Goal: Check status: Check status

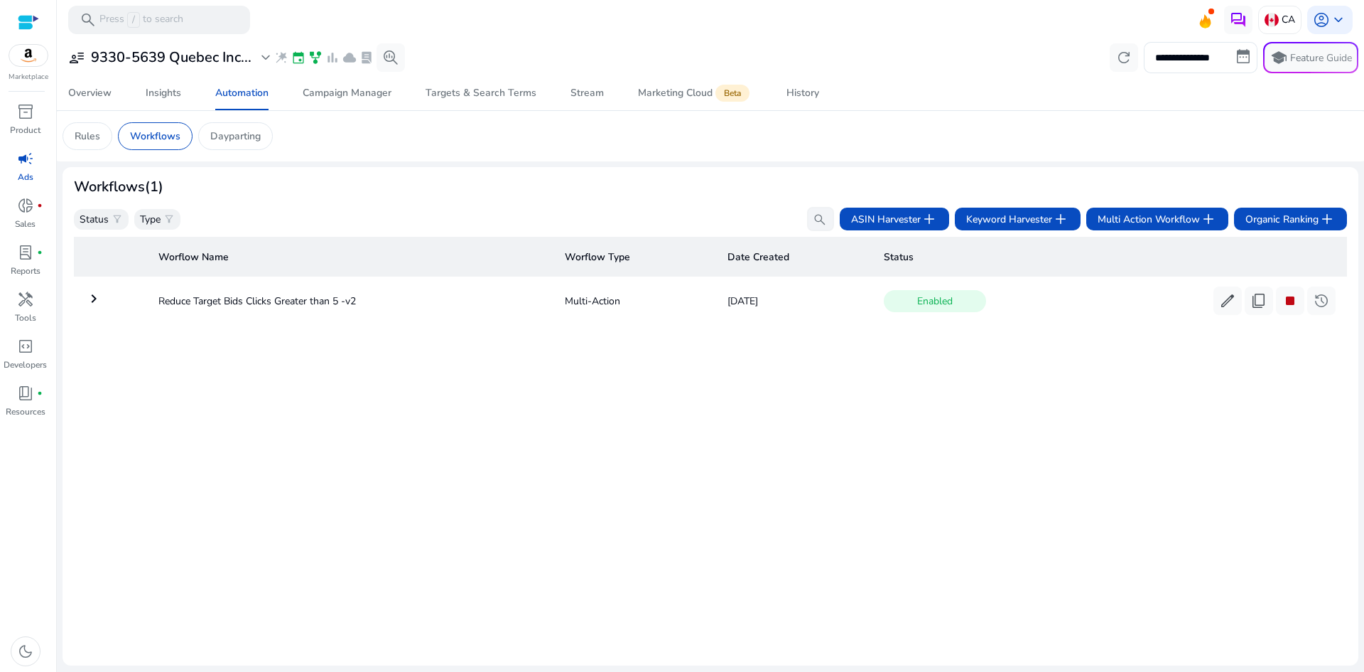
click at [28, 21] on div at bounding box center [28, 22] width 21 height 16
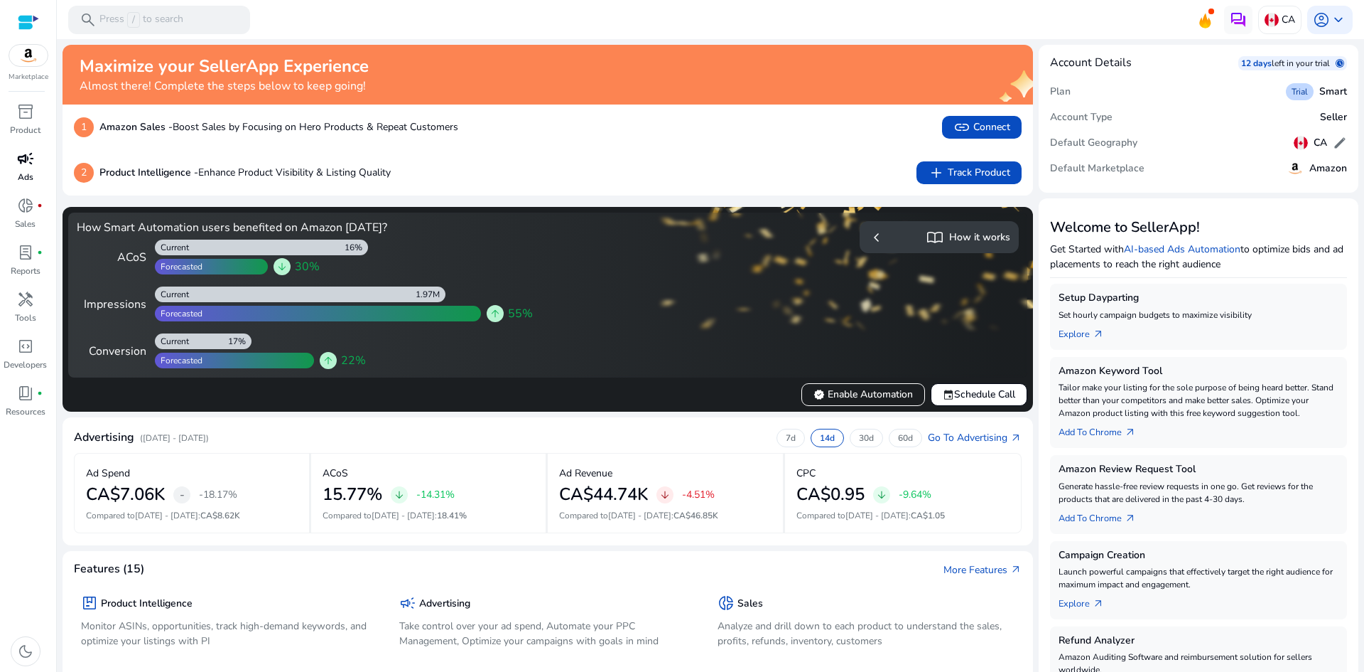
click at [20, 171] on p "Ads" at bounding box center [26, 177] width 16 height 13
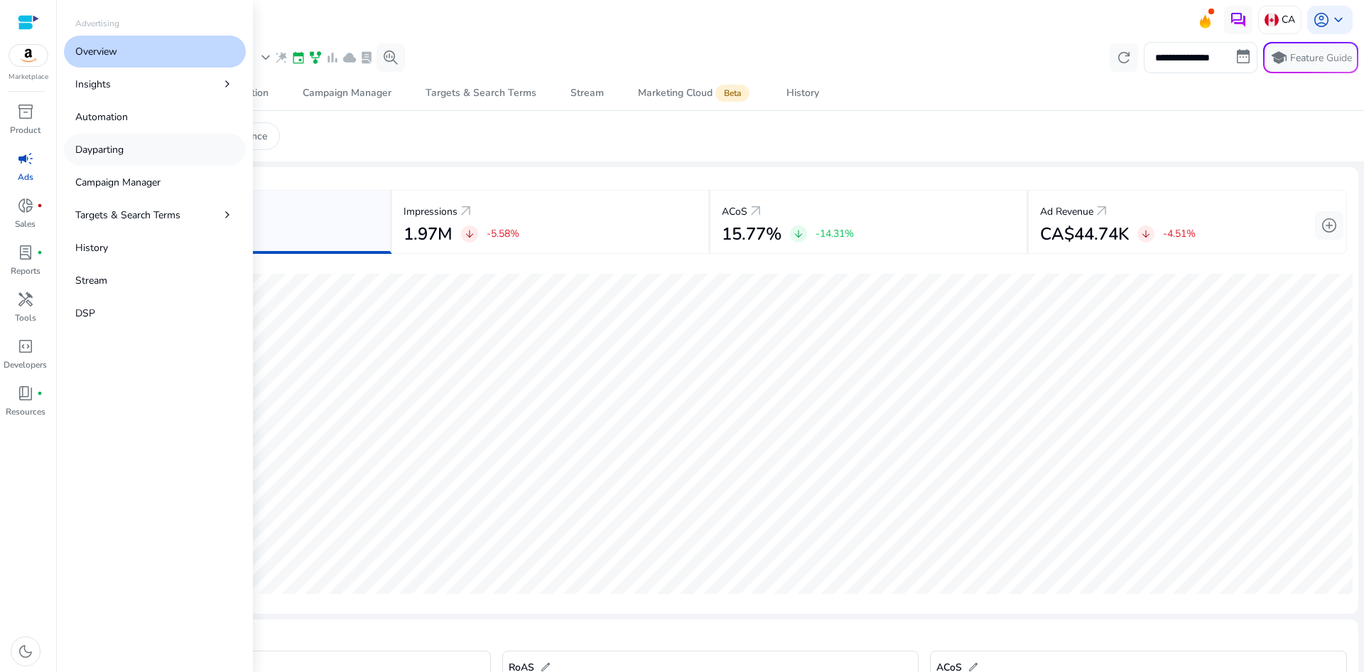
click at [138, 146] on link "Dayparting" at bounding box center [155, 150] width 182 height 32
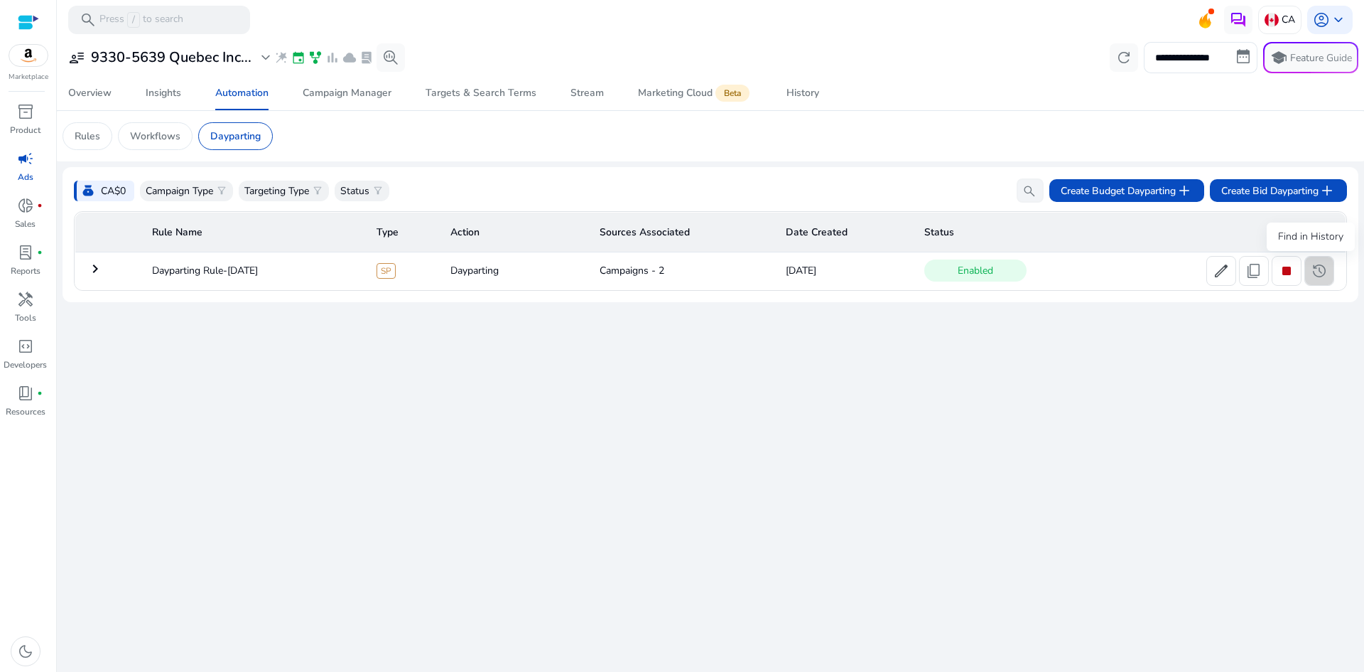
click at [1314, 271] on span "history" at bounding box center [1319, 270] width 17 height 17
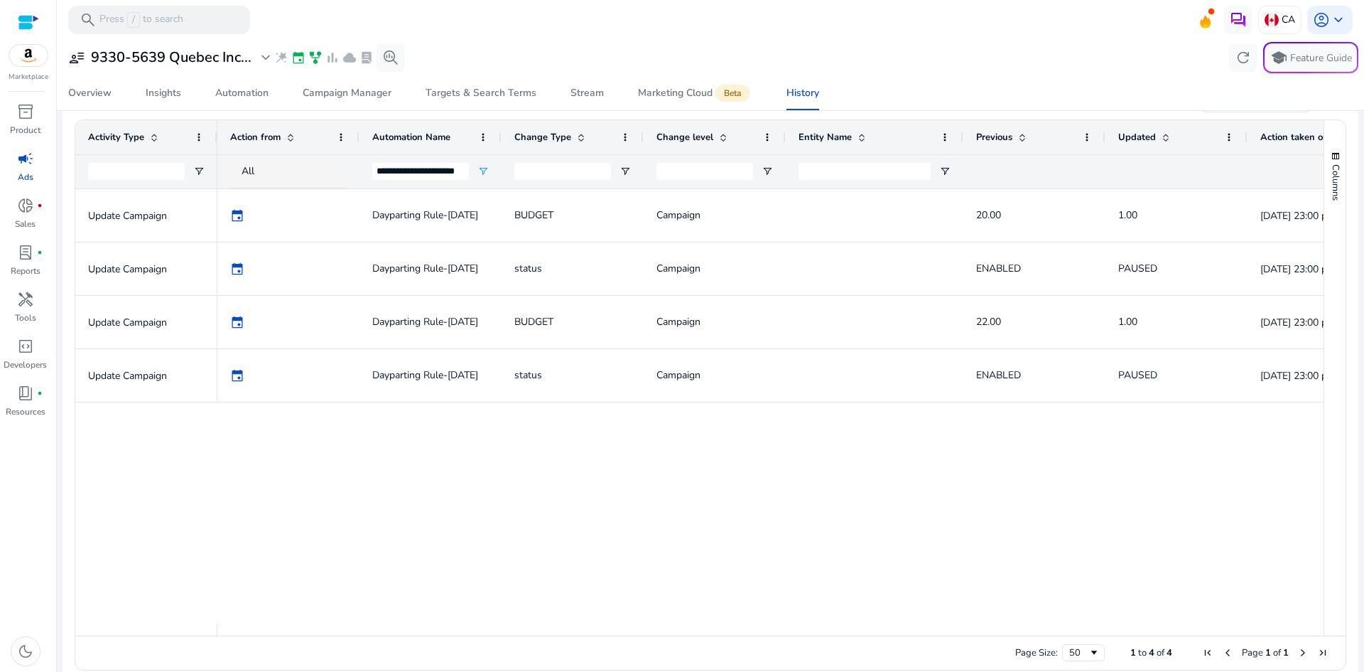
scroll to position [281, 0]
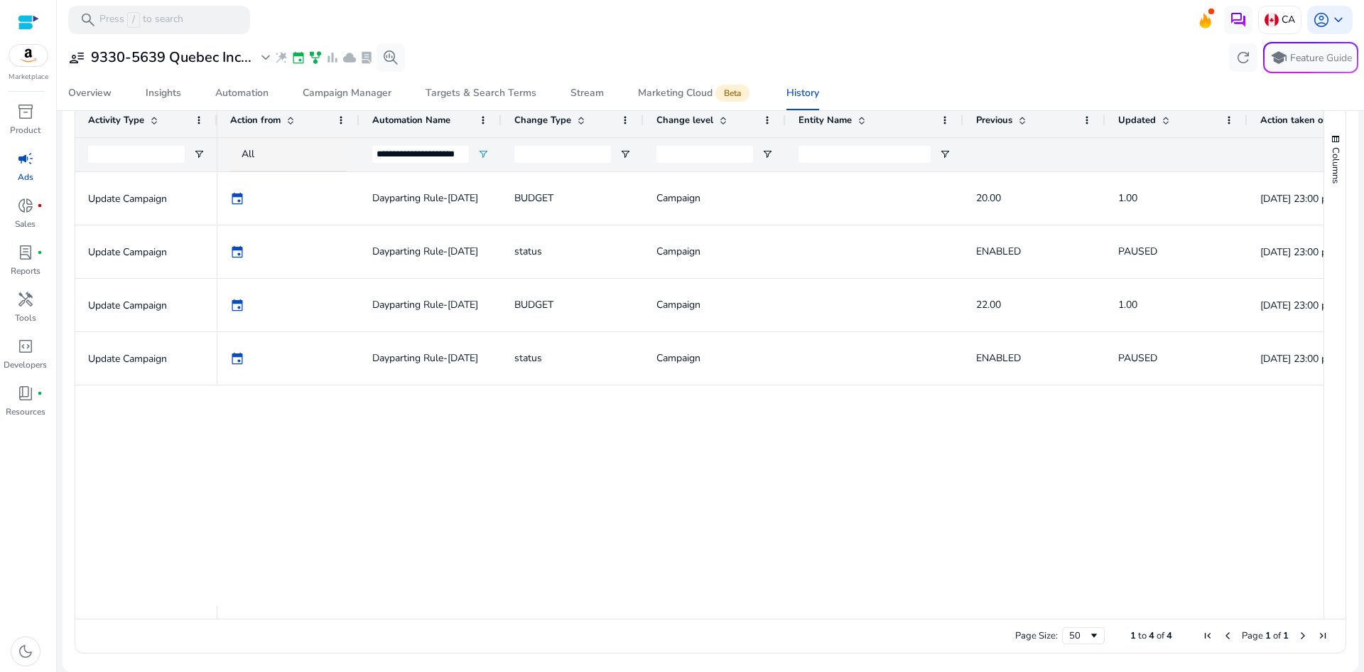
drag, startPoint x: 846, startPoint y: 619, endPoint x: 894, endPoint y: 616, distance: 47.7
click at [894, 616] on div "Drag here to set row groups Drag here to set column labels Activity Type Action…" at bounding box center [711, 377] width 1272 height 551
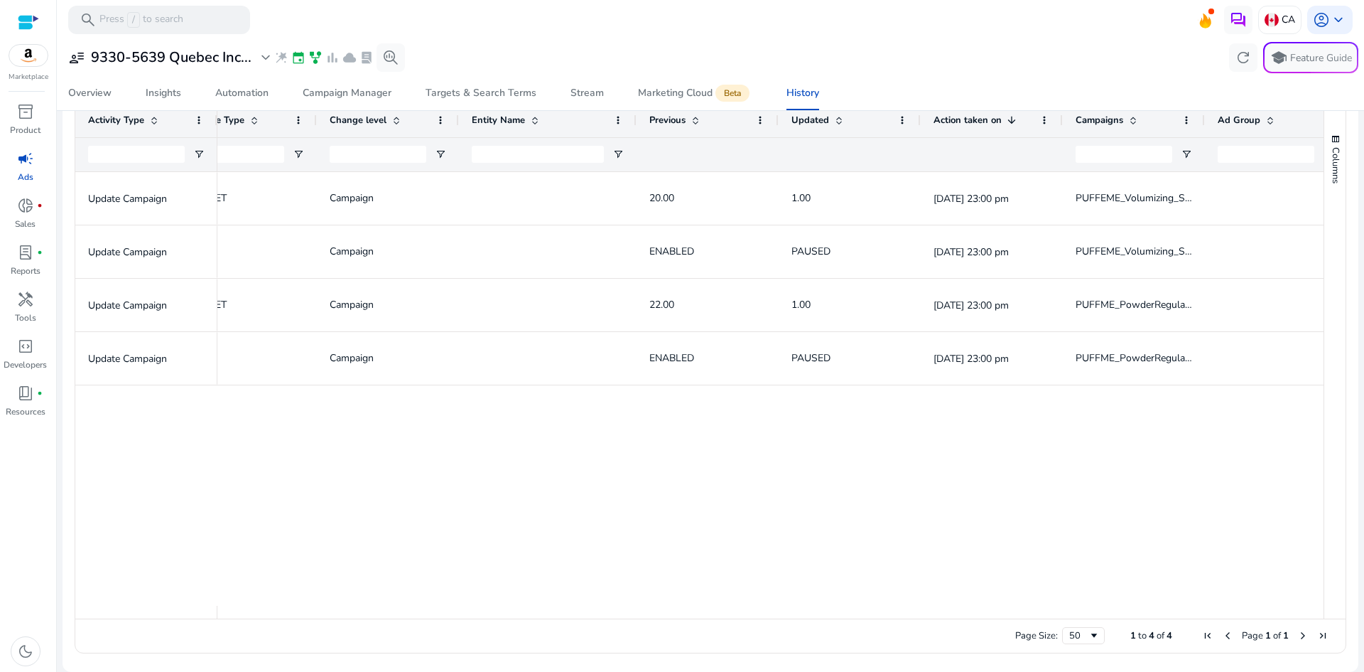
scroll to position [0, 356]
